Goal: Information Seeking & Learning: Learn about a topic

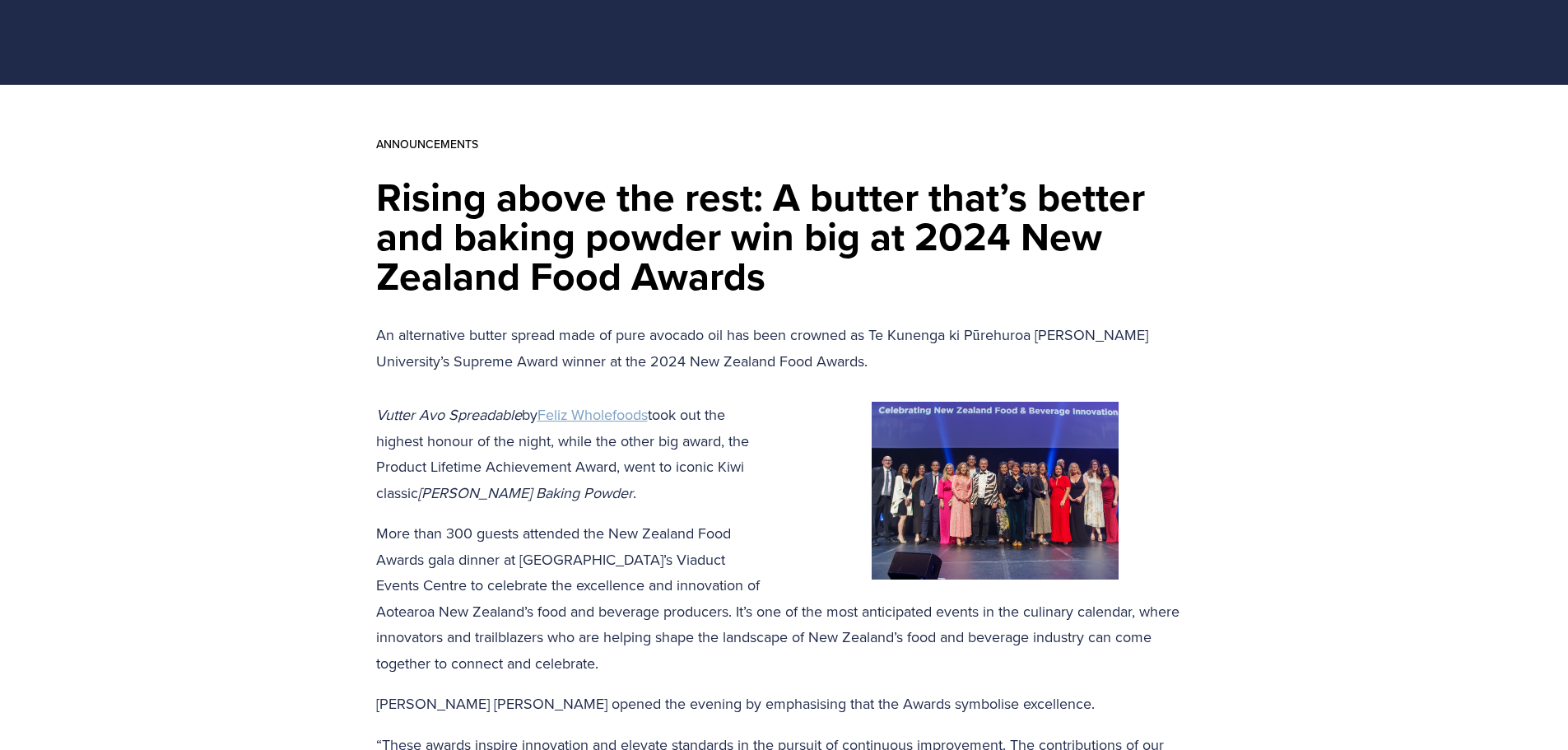
scroll to position [165, 0]
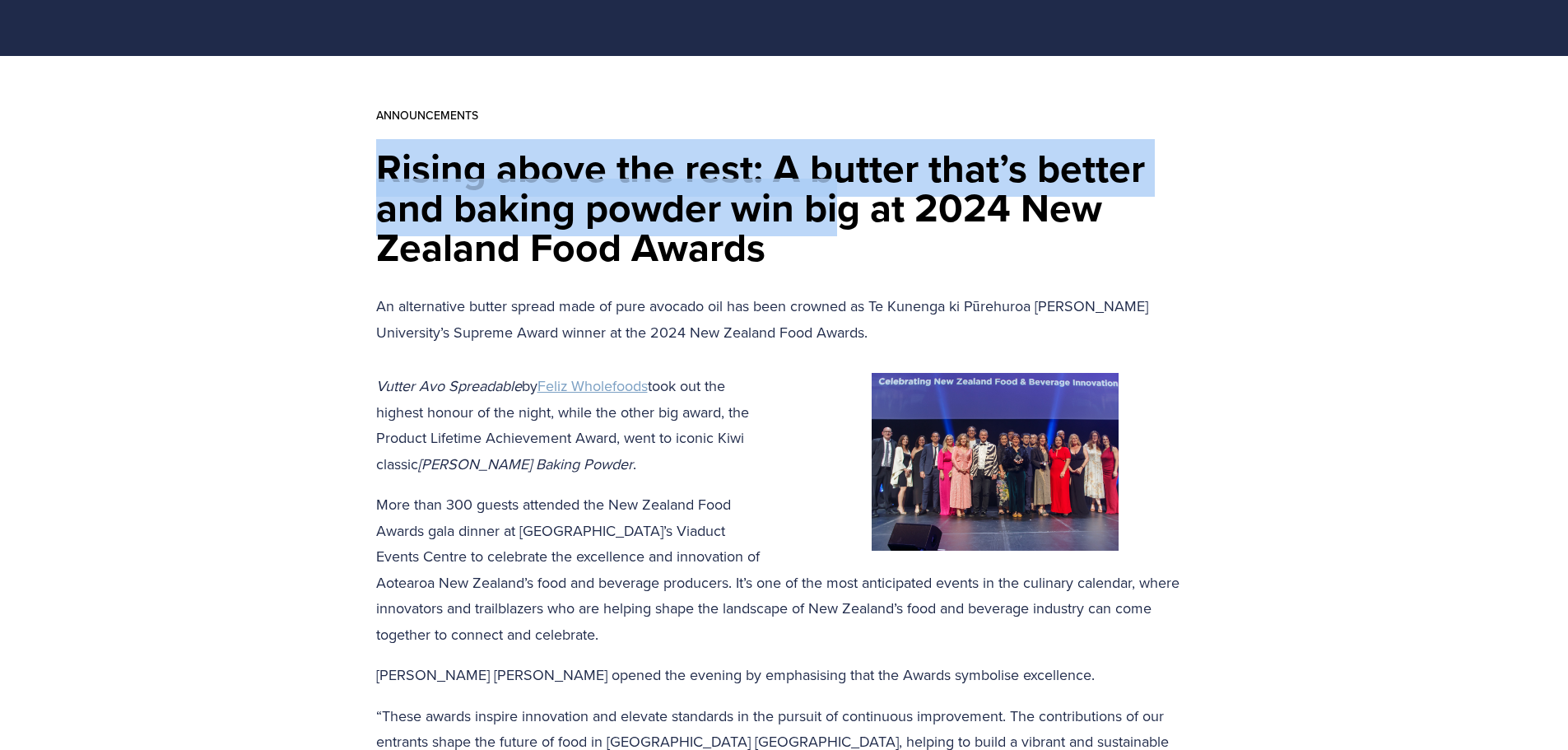
drag, startPoint x: 377, startPoint y: 181, endPoint x: 844, endPoint y: 219, distance: 468.5
click at [844, 219] on h1 "Rising above the rest: A butter that’s better and baking powder win big at 2024…" at bounding box center [785, 207] width 817 height 119
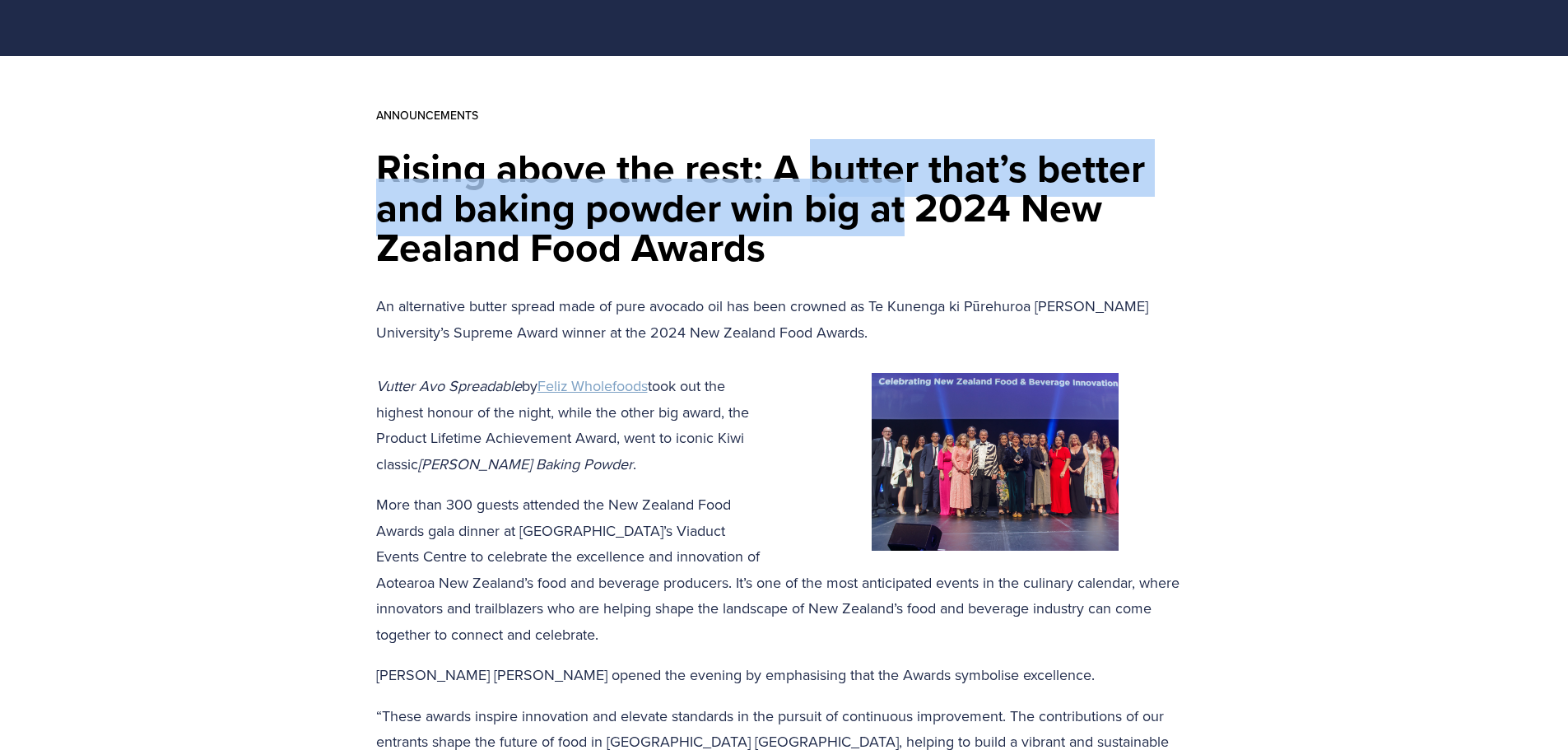
drag, startPoint x: 807, startPoint y: 181, endPoint x: 968, endPoint y: 224, distance: 166.6
click at [968, 224] on h1 "Rising above the rest: A butter that’s better and baking powder win big at 2024…" at bounding box center [785, 207] width 817 height 119
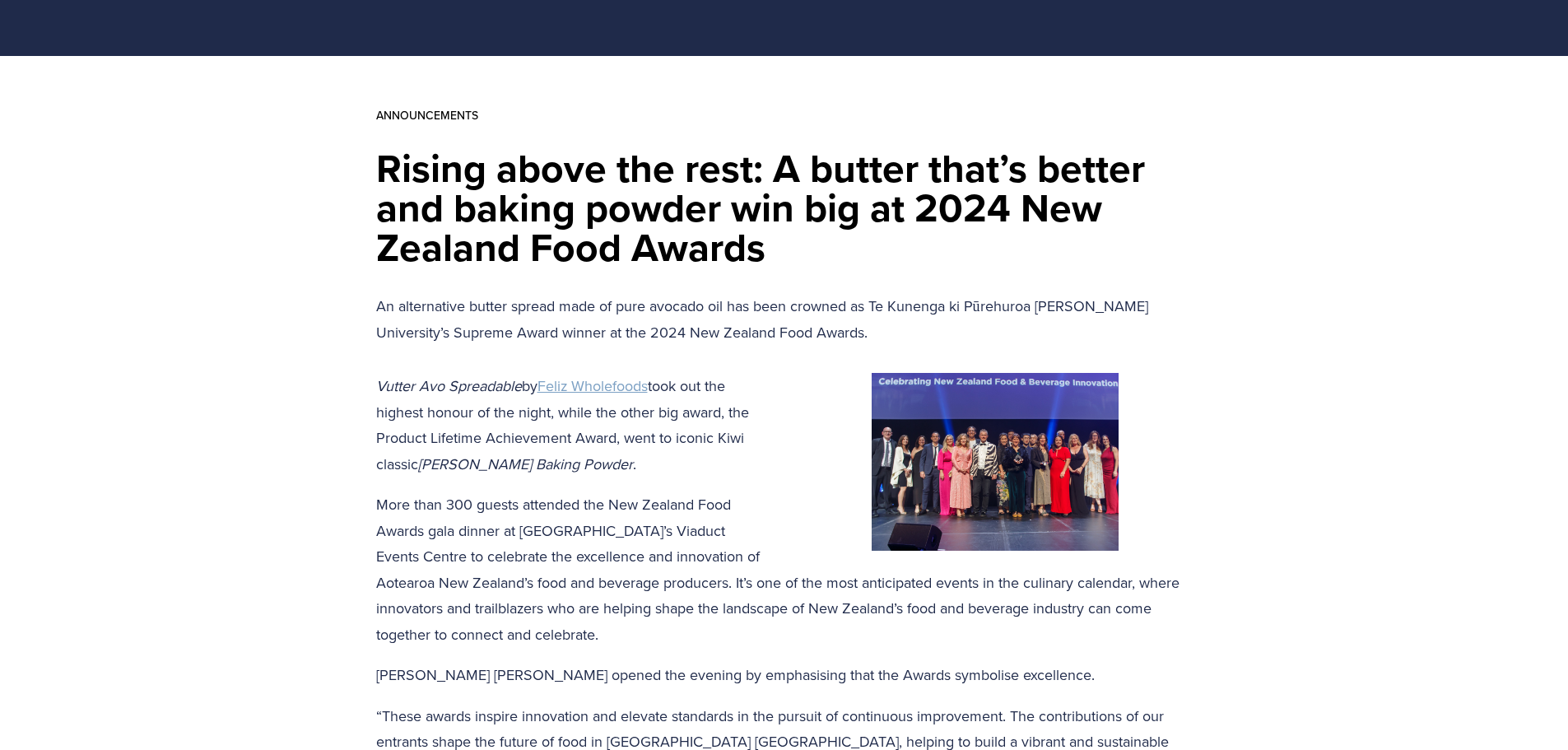
click at [1014, 224] on h1 "Rising above the rest: A butter that’s better and baking powder win big at 2024…" at bounding box center [785, 207] width 817 height 119
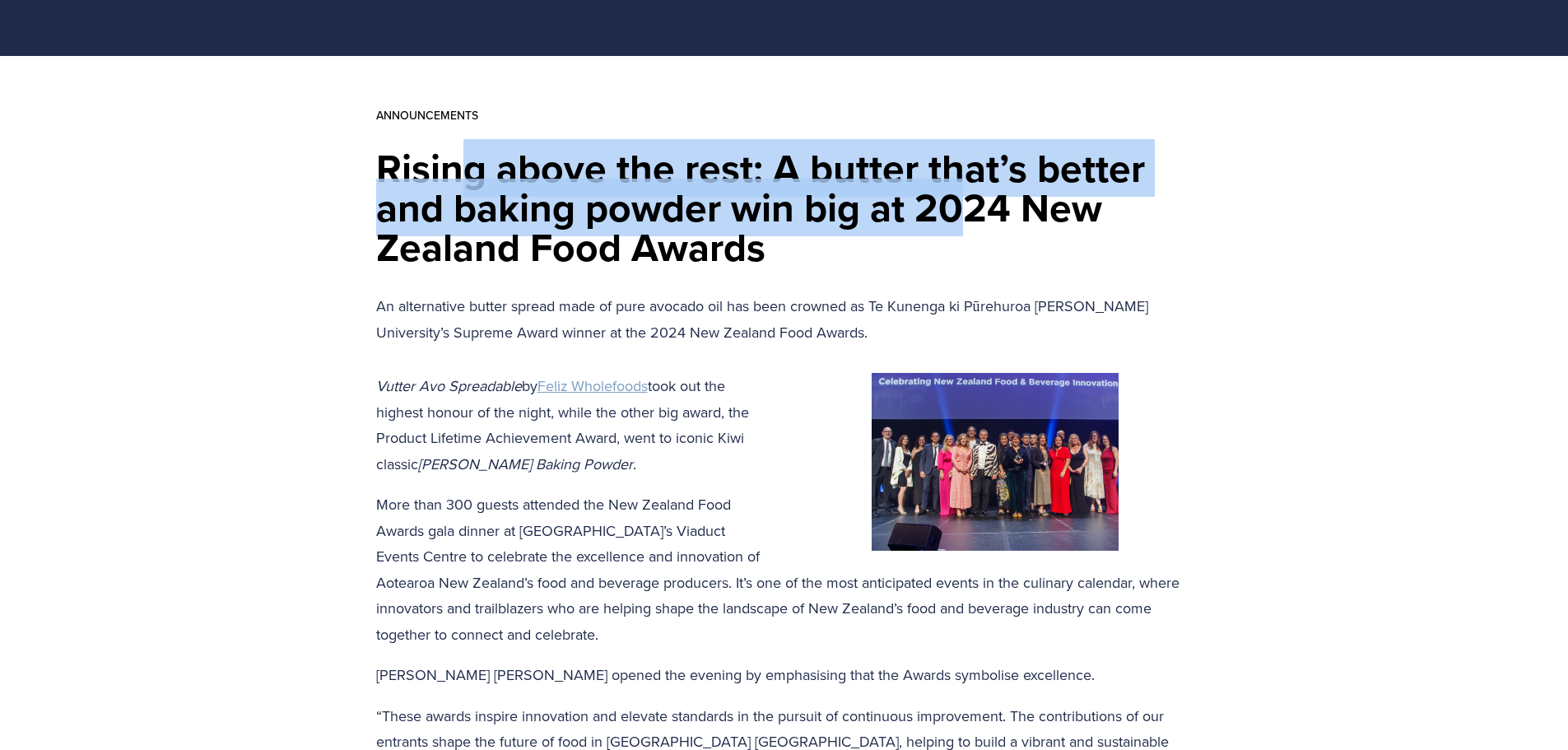
drag, startPoint x: 472, startPoint y: 190, endPoint x: 976, endPoint y: 231, distance: 505.7
click at [976, 231] on h1 "Rising above the rest: A butter that’s better and baking powder win big at 2024…" at bounding box center [785, 207] width 817 height 119
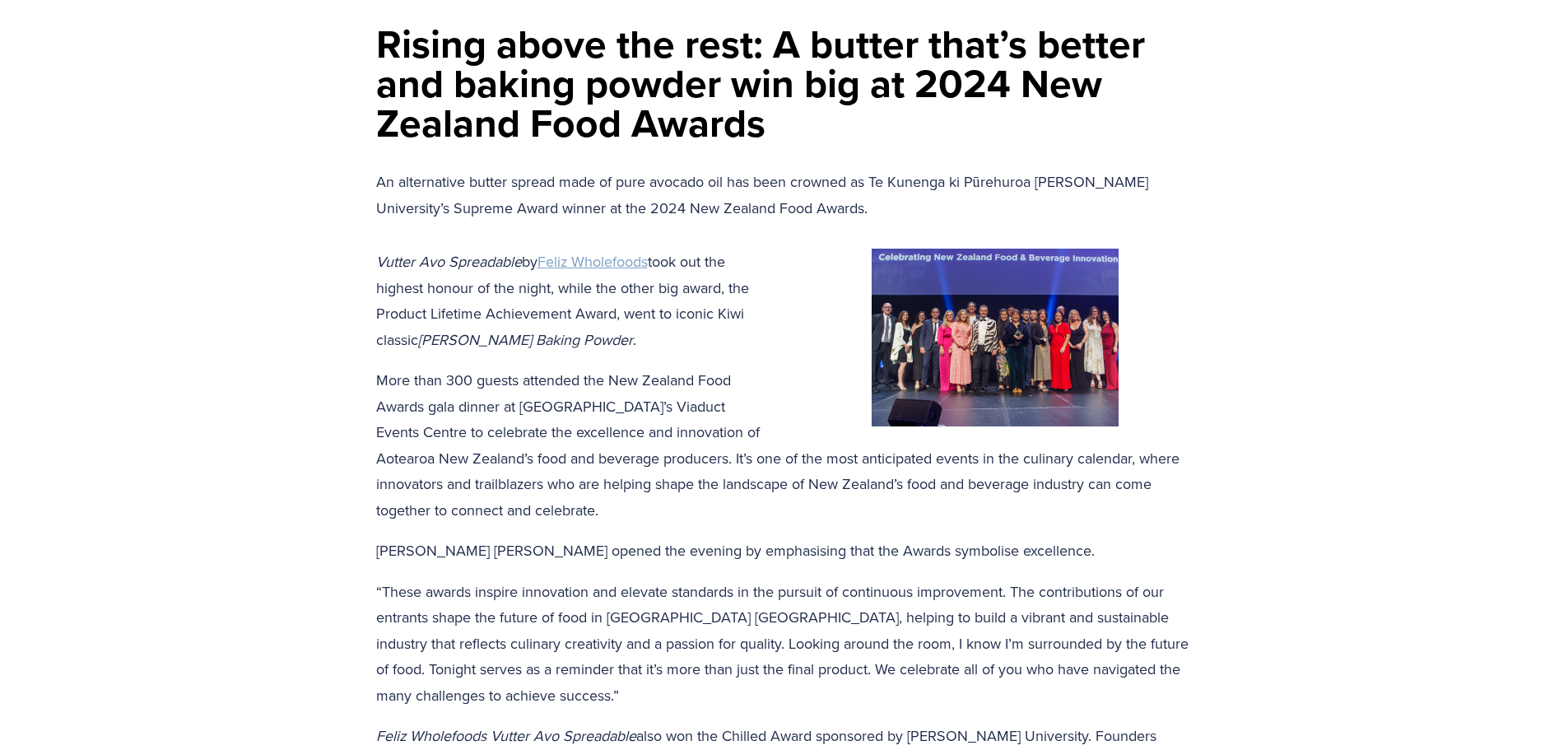
scroll to position [329, 0]
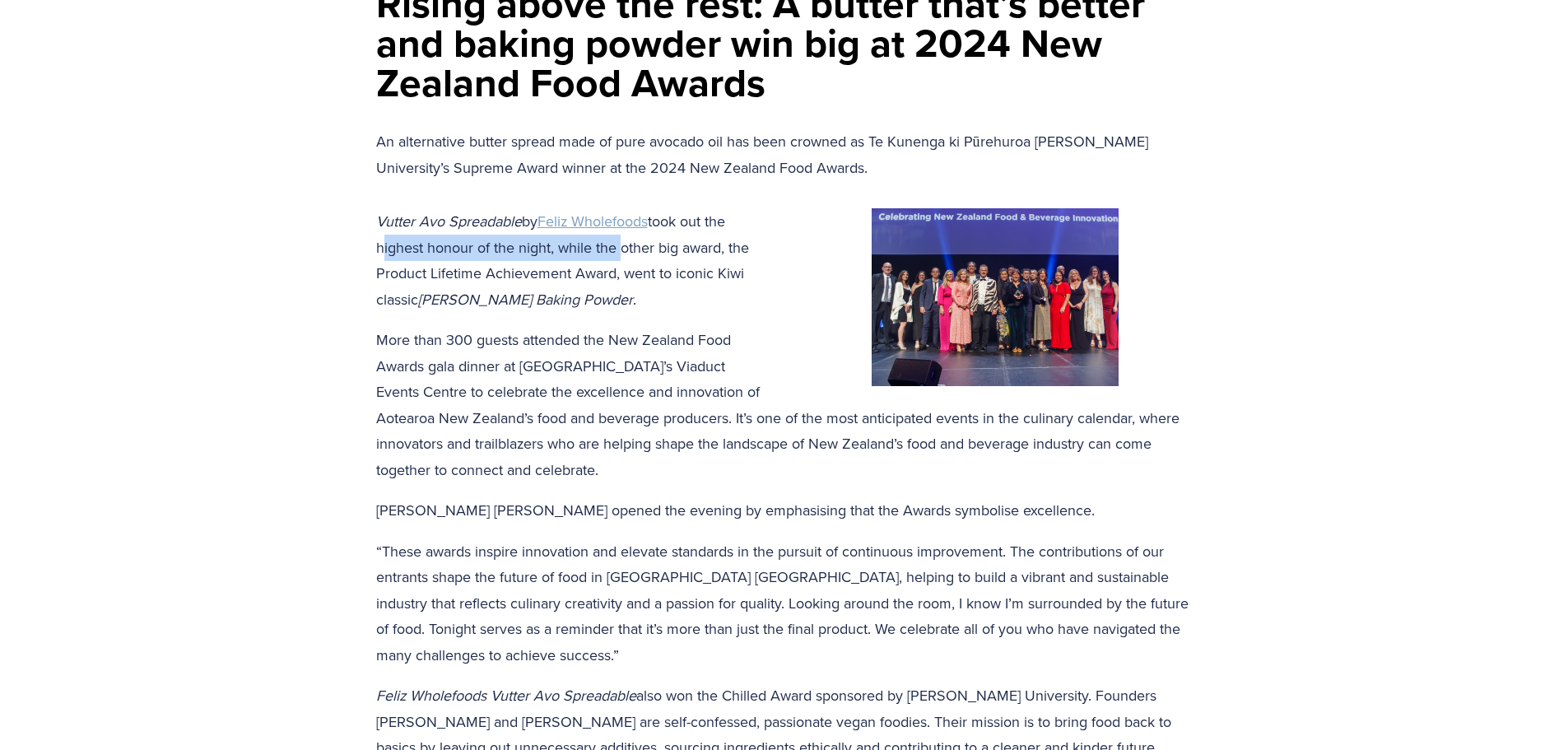
drag, startPoint x: 377, startPoint y: 243, endPoint x: 616, endPoint y: 243, distance: 239.0
click at [616, 243] on p "Vutter Avo Spreadable by Feliz Wholefoods took out the highest honour of the ni…" at bounding box center [785, 260] width 817 height 104
click at [616, 243] on p "Vutter Avo Spreadable by Feliz Wholefoods took out the highest honour of the ni…" at bounding box center [785, 260] width 817 height 104
drag, startPoint x: 609, startPoint y: 243, endPoint x: 693, endPoint y: 245, distance: 84.0
click at [672, 245] on p "Vutter Avo Spreadable by Feliz Wholefoods took out the highest honour of the ni…" at bounding box center [785, 260] width 817 height 104
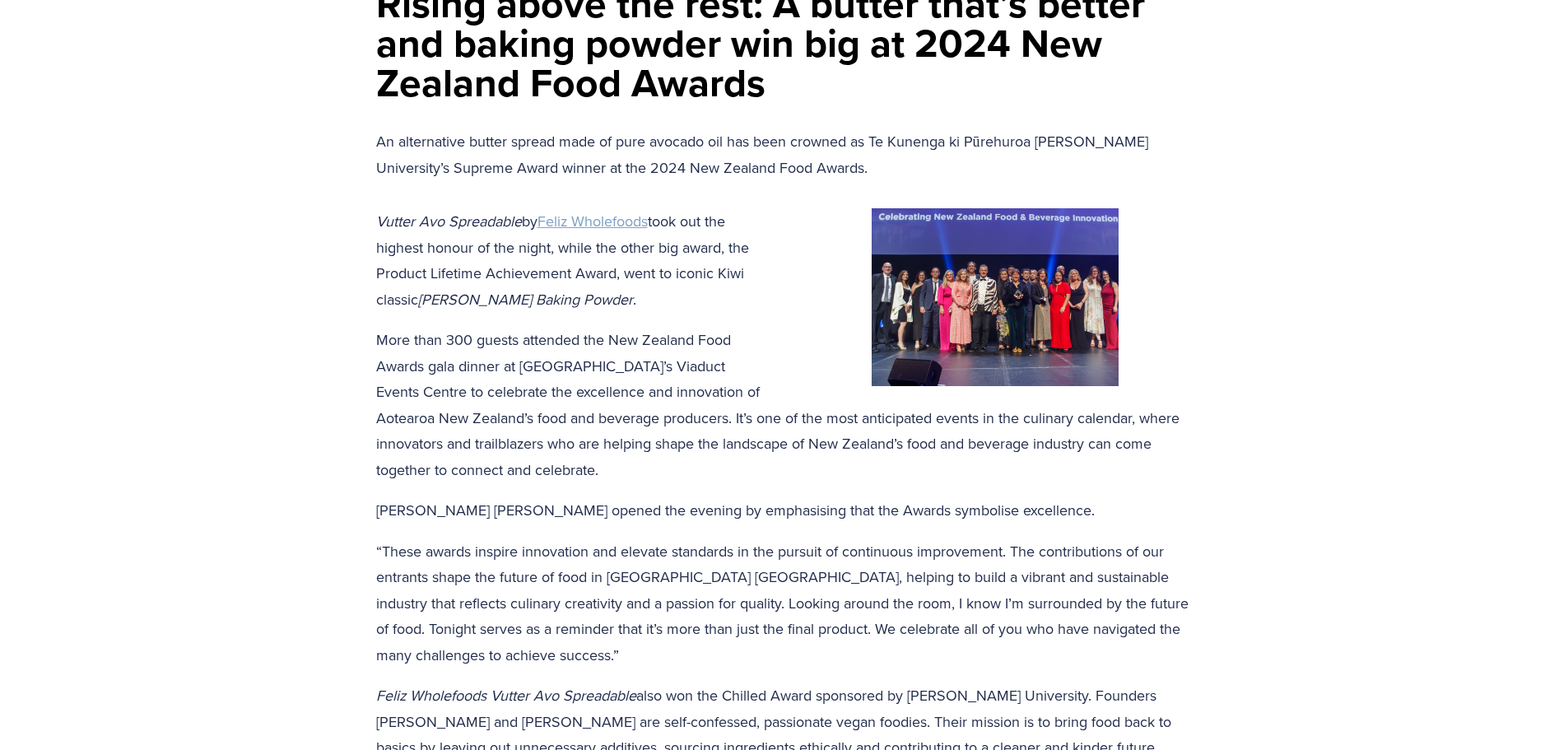
click at [694, 245] on p "Vutter Avo Spreadable by Feliz Wholefoods took out the highest honour of the ni…" at bounding box center [785, 260] width 817 height 104
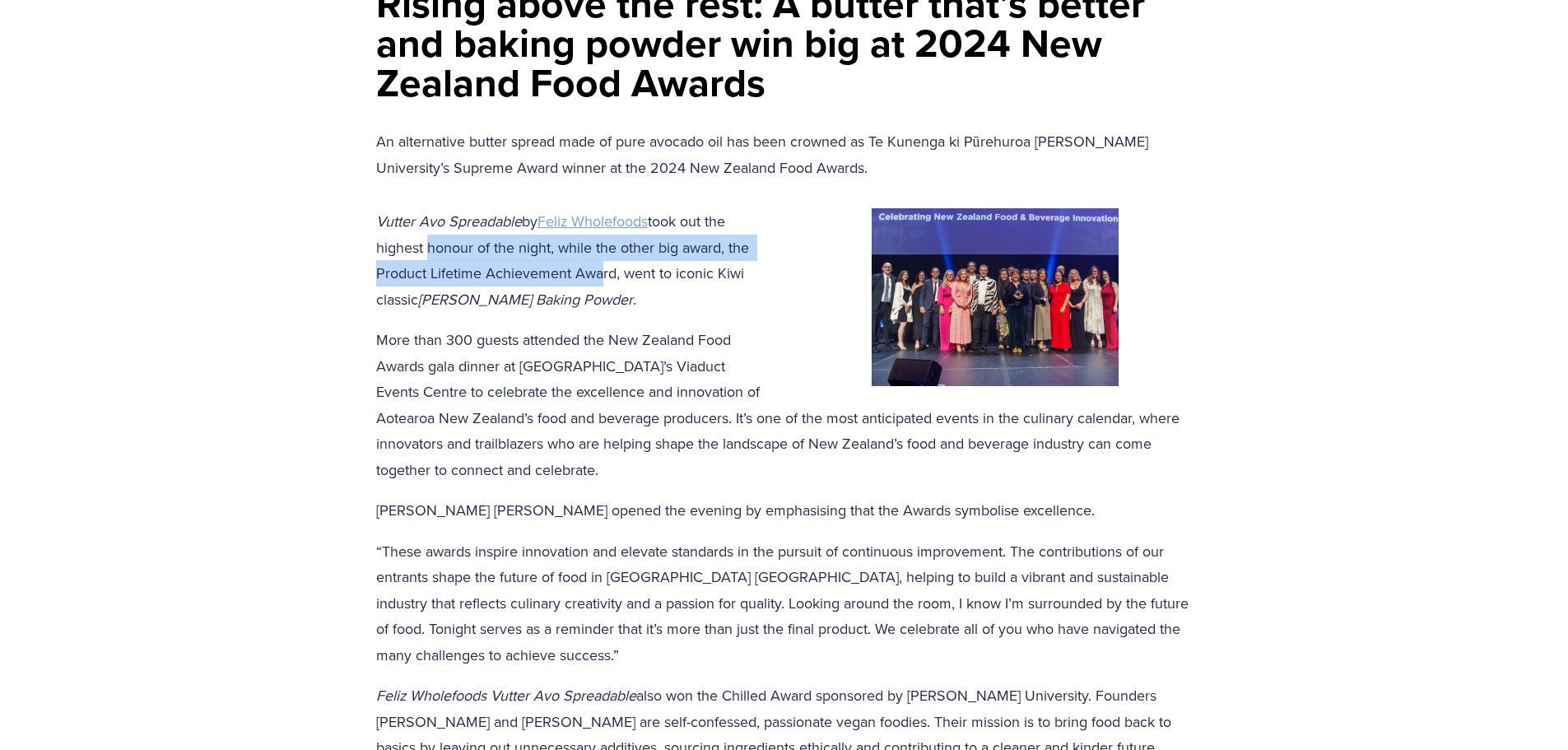
drag, startPoint x: 425, startPoint y: 247, endPoint x: 592, endPoint y: 263, distance: 167.8
click at [592, 263] on p "Vutter Avo Spreadable by Feliz Wholefoods took out the highest honour of the ni…" at bounding box center [785, 260] width 817 height 104
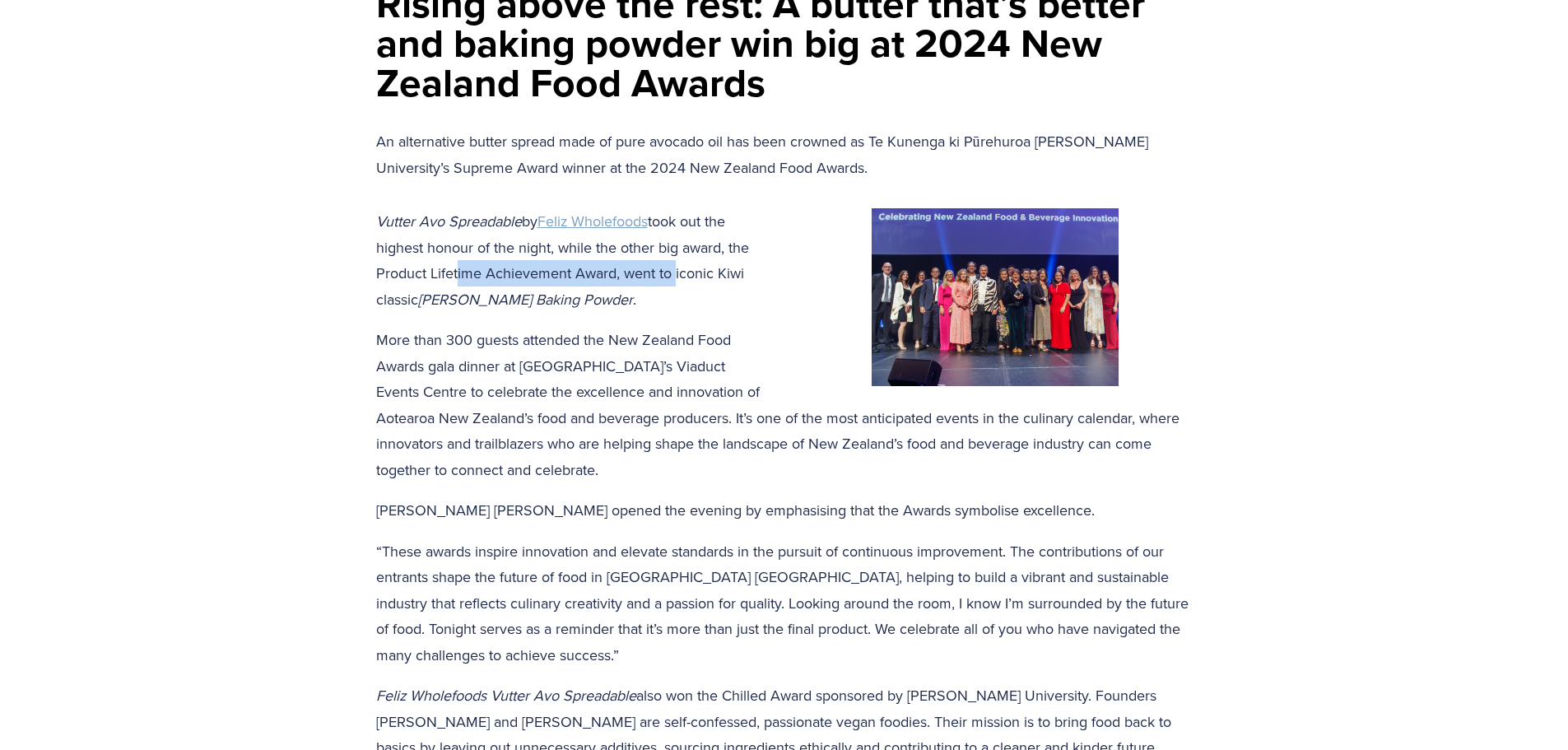
drag, startPoint x: 615, startPoint y: 274, endPoint x: 692, endPoint y: 275, distance: 77.0
click at [689, 275] on p "Vutter Avo Spreadable by Feliz Wholefoods took out the highest honour of the ni…" at bounding box center [785, 260] width 817 height 104
click at [692, 275] on p "Vutter Avo Spreadable by Feliz Wholefoods took out the highest honour of the ni…" at bounding box center [785, 260] width 817 height 104
drag, startPoint x: 656, startPoint y: 274, endPoint x: 710, endPoint y: 275, distance: 54.0
click at [697, 274] on p "Vutter Avo Spreadable by Feliz Wholefoods took out the highest honour of the ni…" at bounding box center [785, 260] width 817 height 104
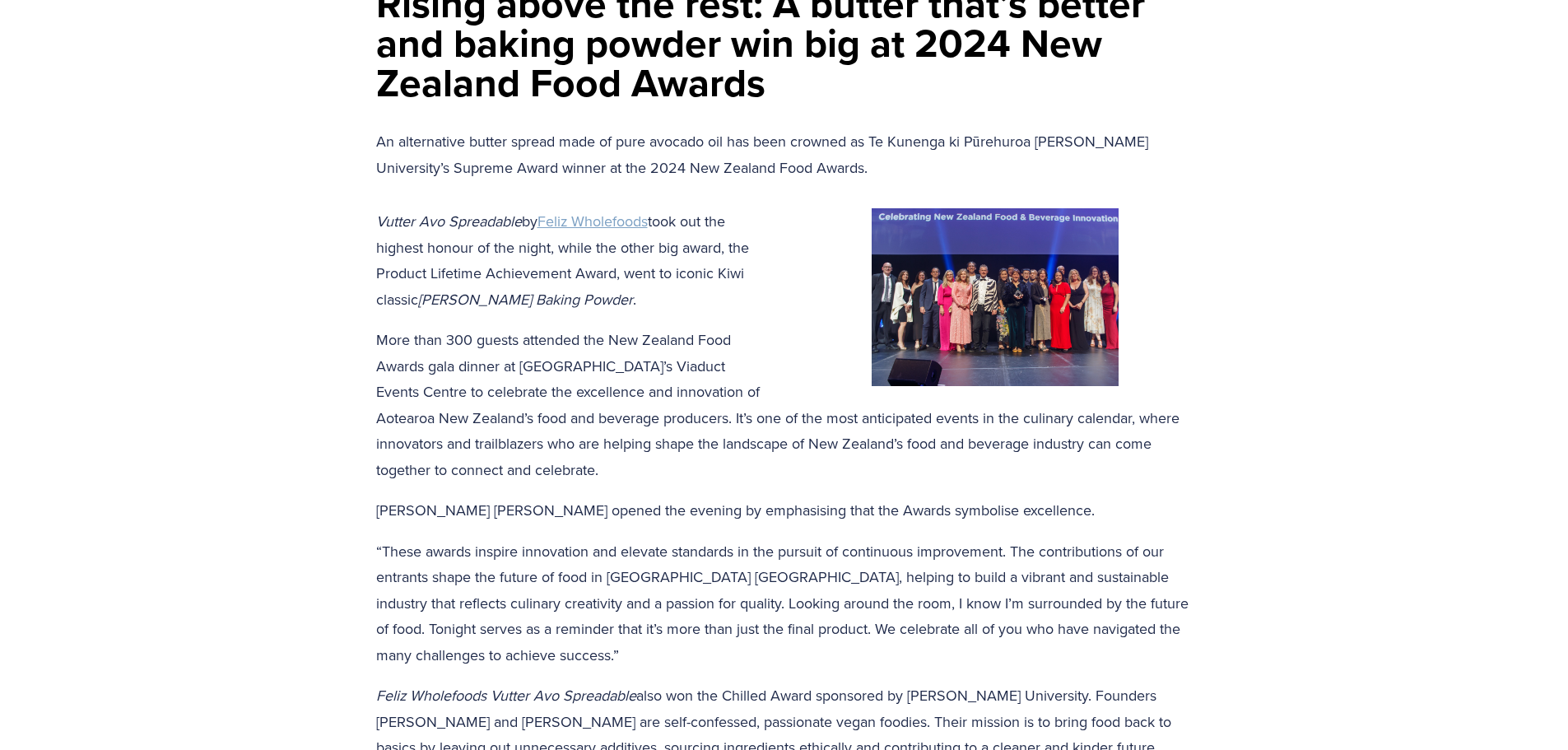
click at [710, 275] on p "Vutter Avo Spreadable by Feliz Wholefoods took out the highest honour of the ni…" at bounding box center [785, 260] width 817 height 104
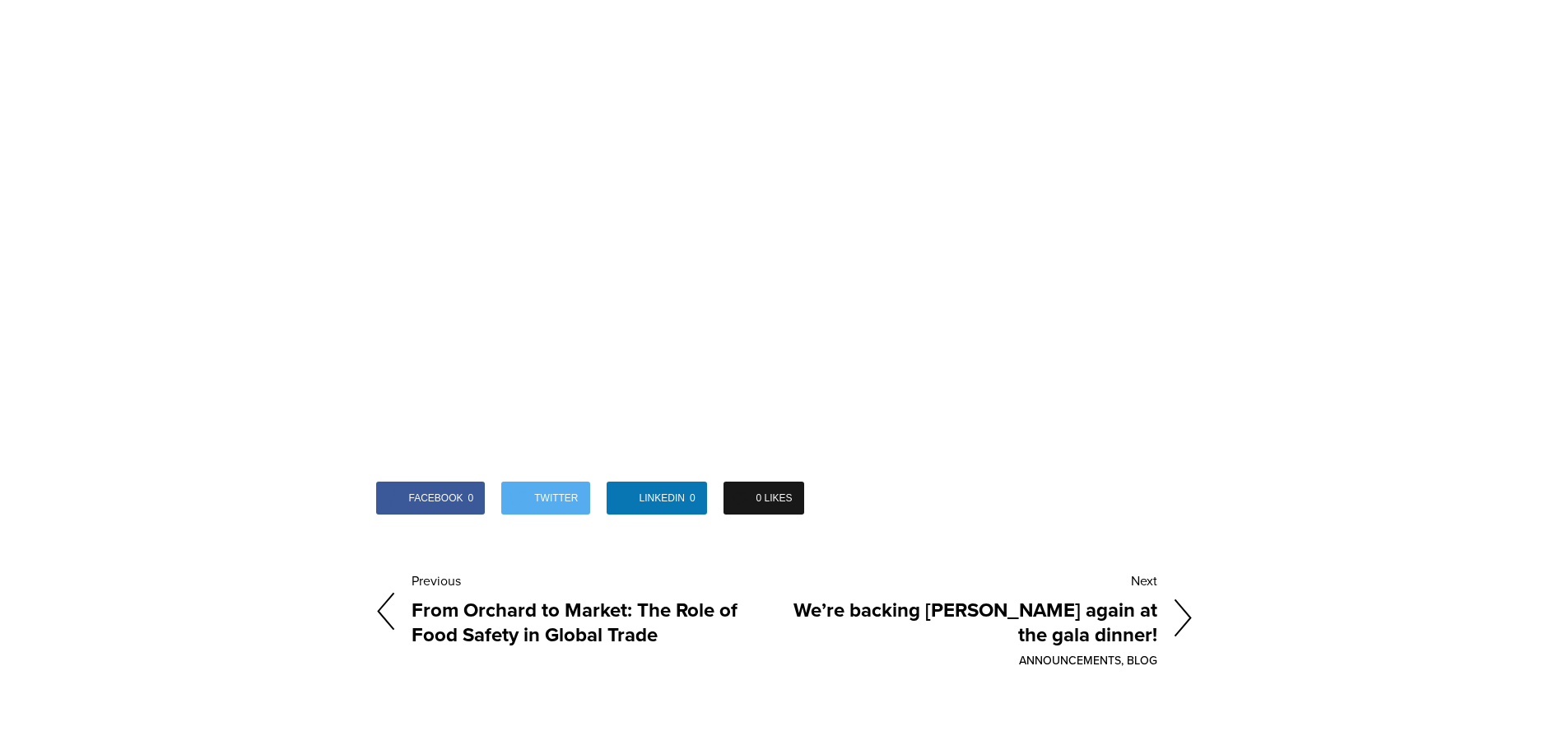
scroll to position [4777, 0]
